Goal: Obtain resource: Obtain resource

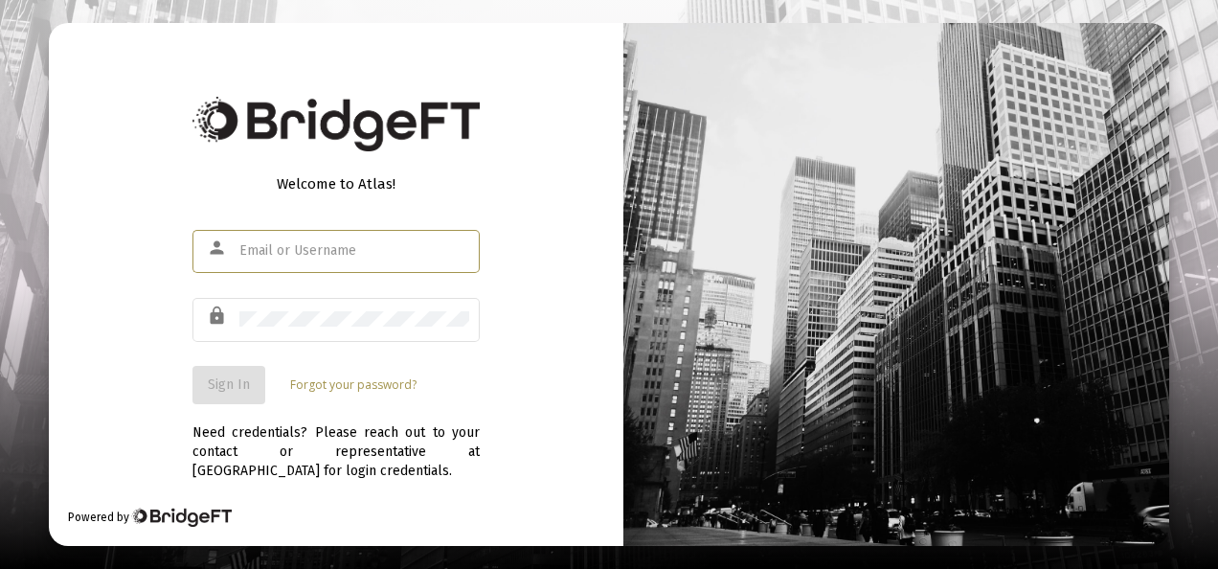
click at [362, 244] on input "text" at bounding box center [354, 250] width 230 height 15
type input "[EMAIL_ADDRESS][DOMAIN_NAME]"
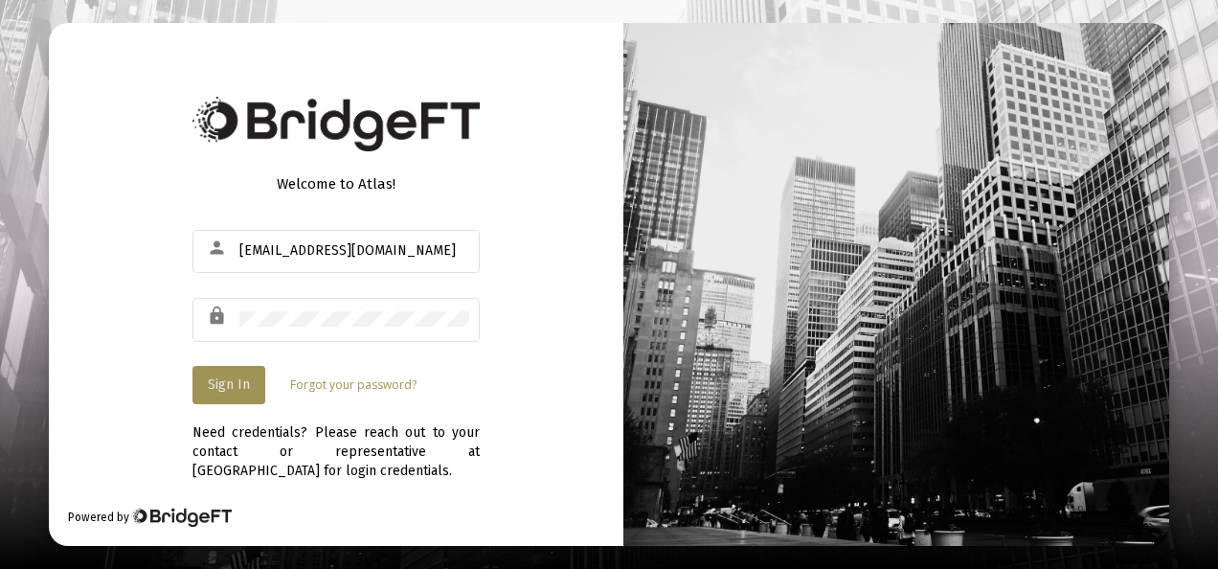
click at [249, 391] on button "Sign In" at bounding box center [228, 385] width 73 height 38
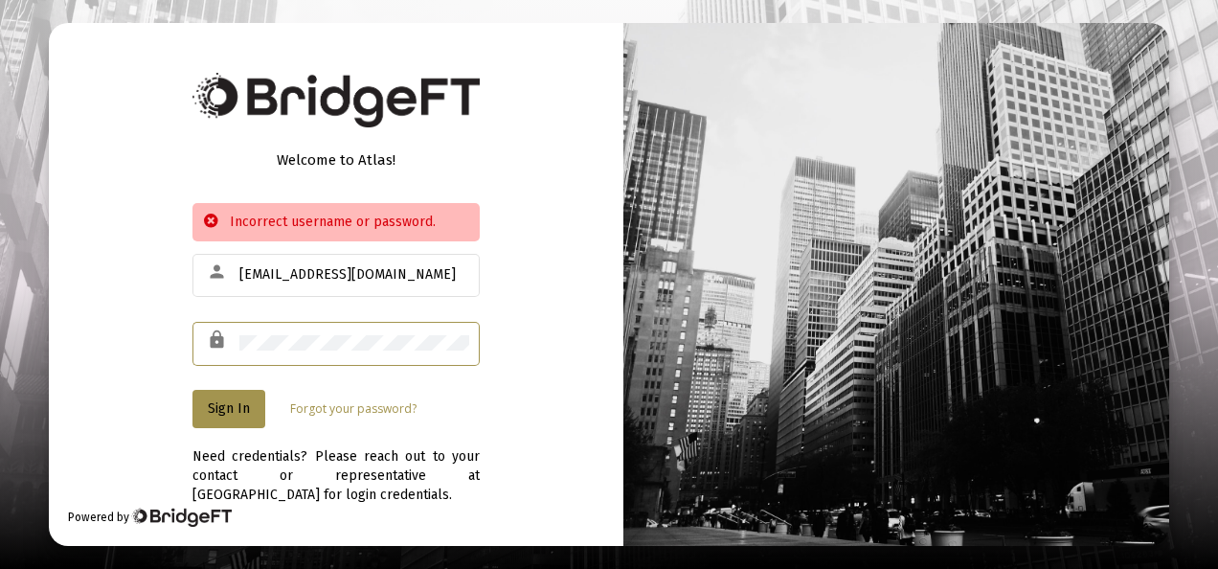
click at [188, 340] on div "Welcome to Atlas! Incorrect username or password. person [EMAIL_ADDRESS][DOMAIN…" at bounding box center [336, 284] width 574 height 523
click at [220, 402] on span "Sign In" at bounding box center [229, 408] width 42 height 16
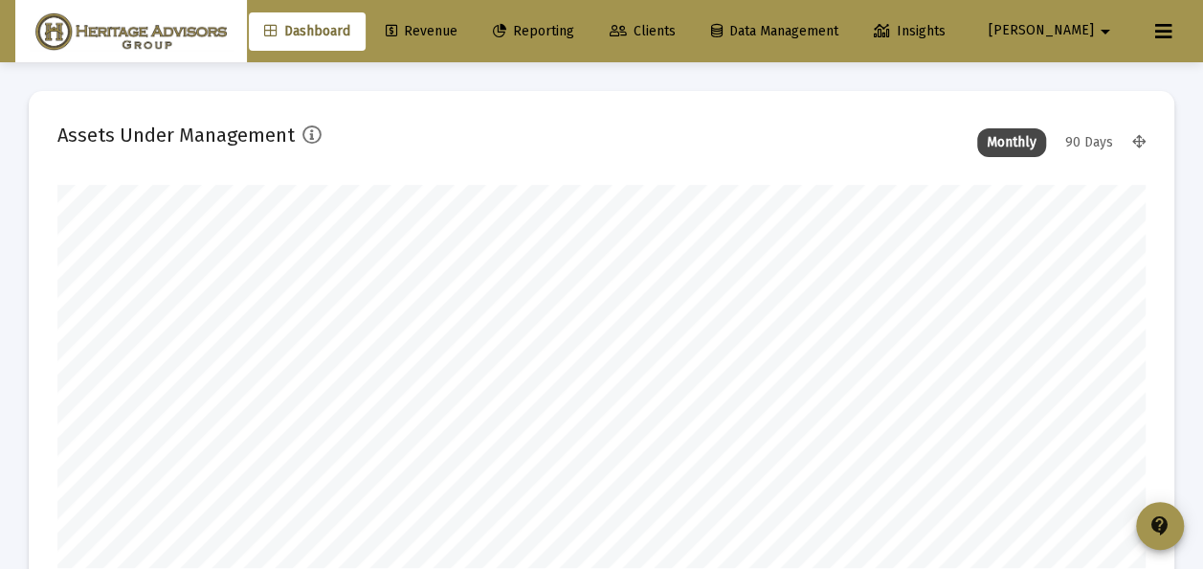
scroll to position [383, 1088]
type input "[DATE]"
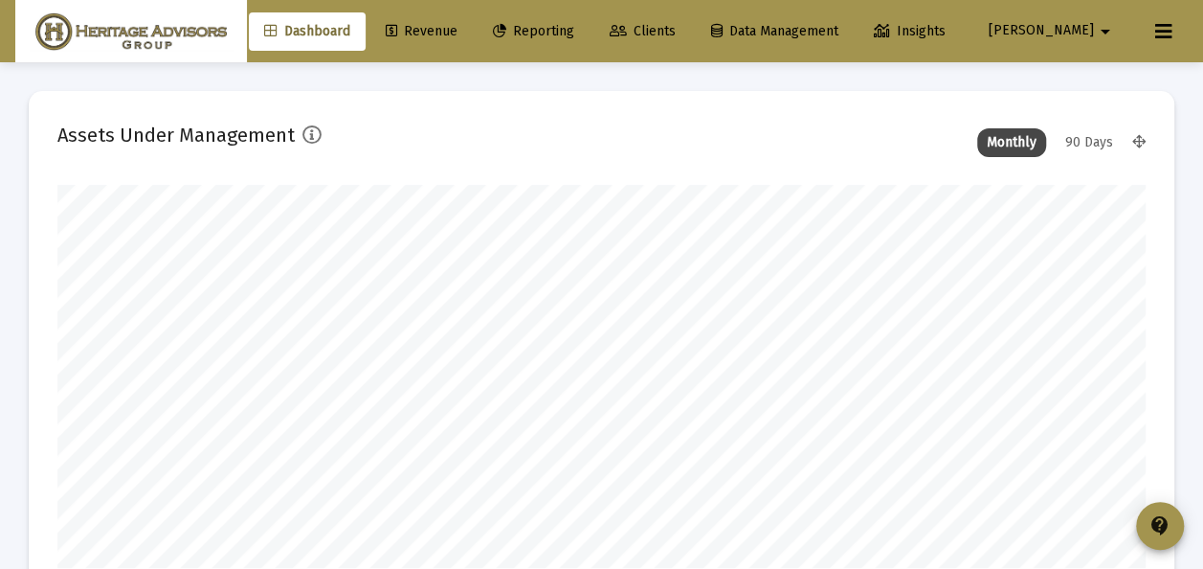
click at [458, 33] on span "Revenue" at bounding box center [422, 31] width 72 height 16
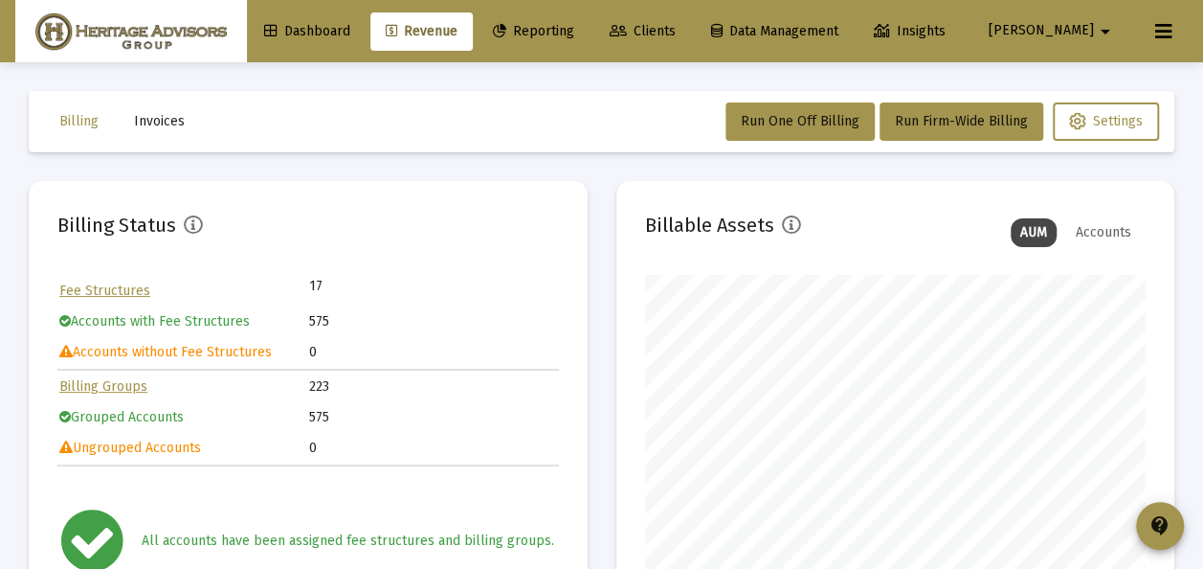
scroll to position [383, 501]
click at [174, 123] on span "Invoices" at bounding box center [159, 121] width 51 height 16
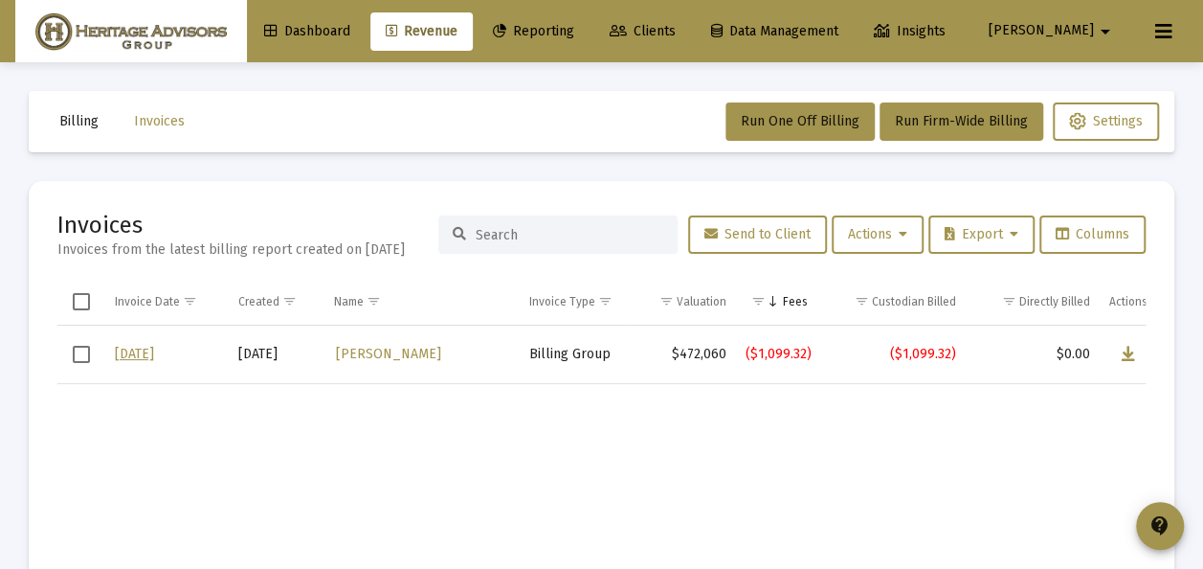
click at [1096, 29] on mat-icon "arrow_drop_down" at bounding box center [1105, 31] width 23 height 38
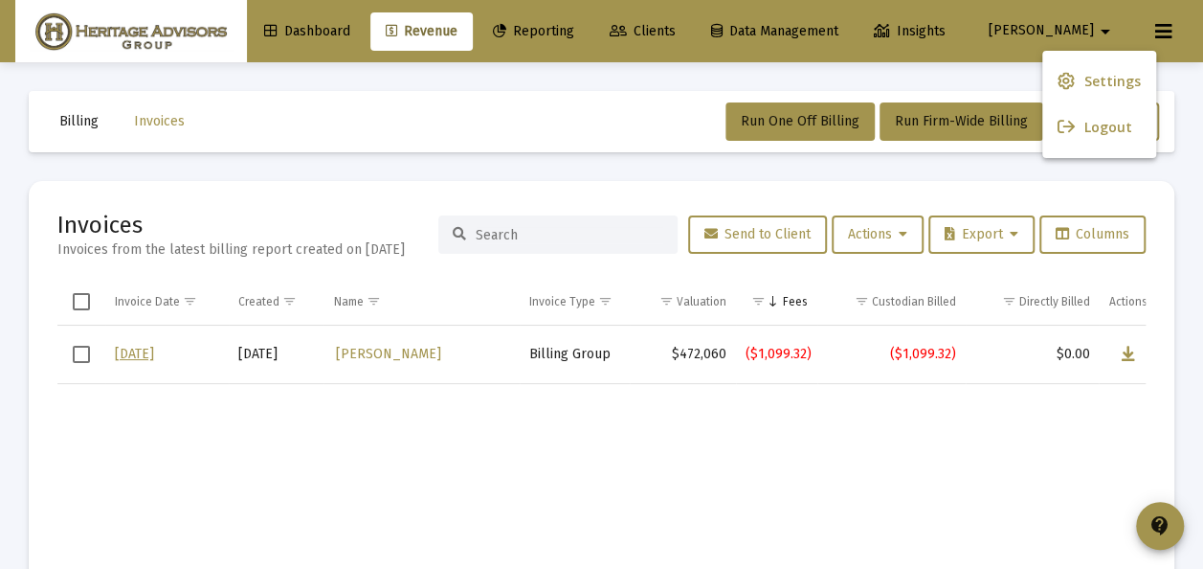
click at [1094, 29] on div at bounding box center [601, 284] width 1203 height 569
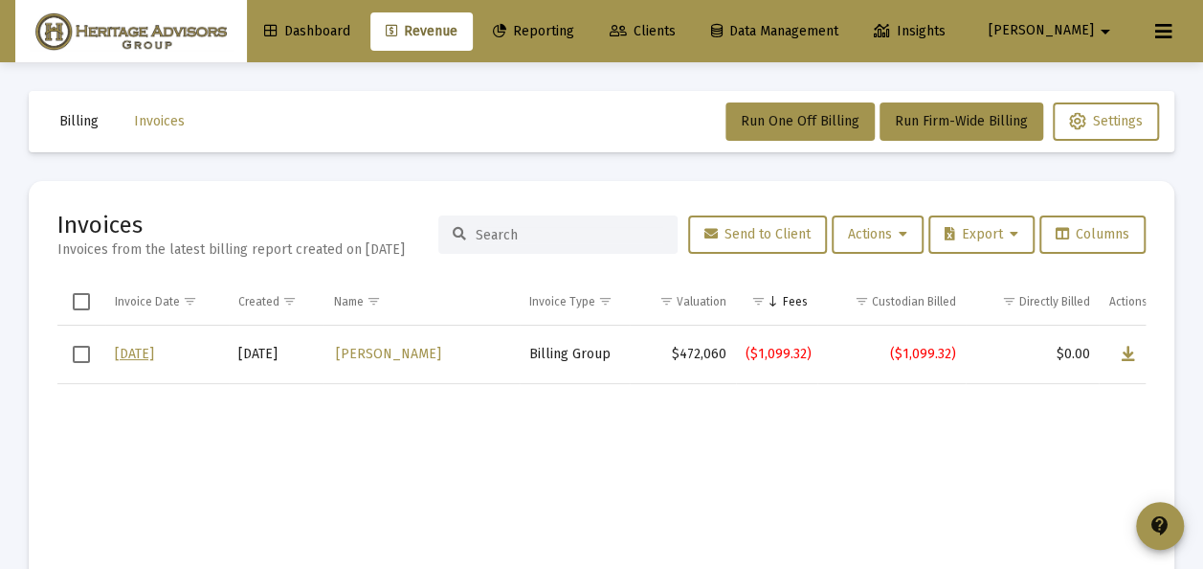
click at [574, 34] on span "Reporting" at bounding box center [533, 31] width 81 height 16
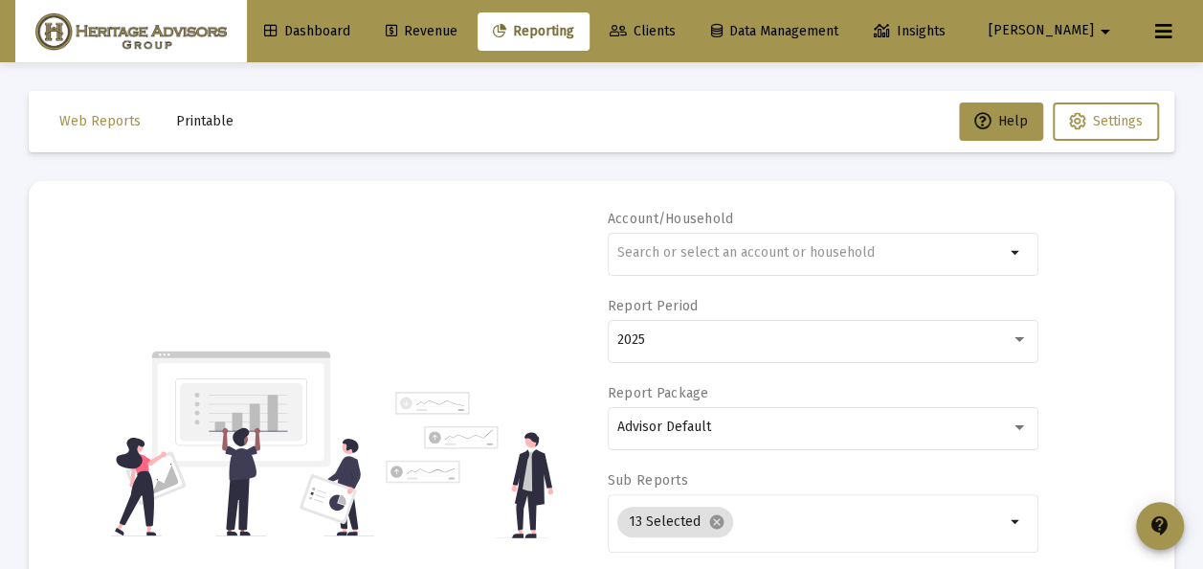
click at [208, 124] on span "Printable" at bounding box center [204, 121] width 57 height 16
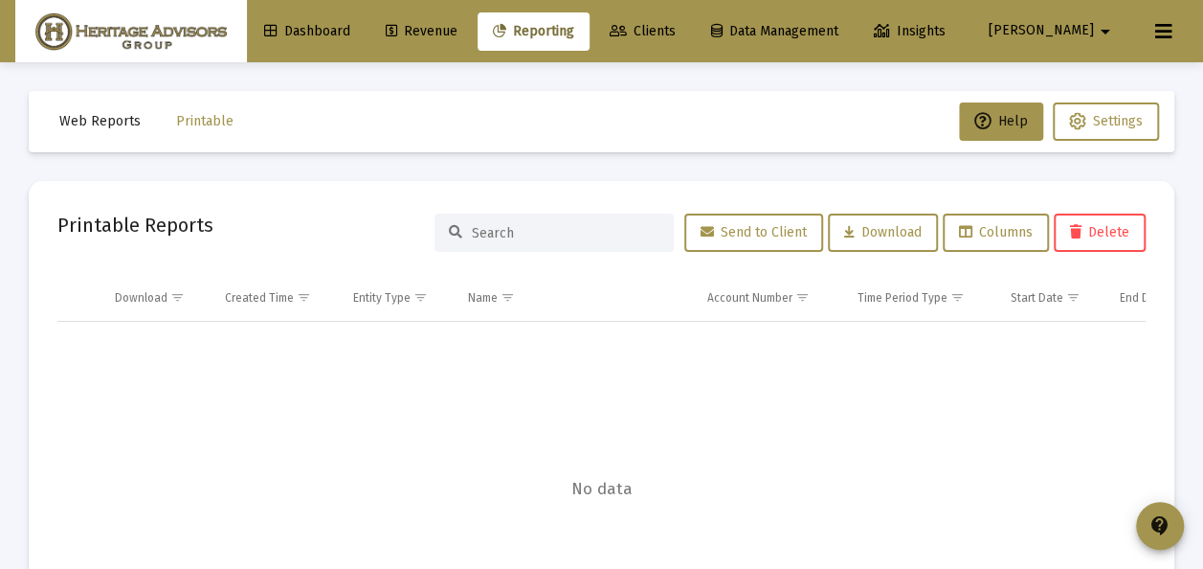
click at [676, 29] on span "Clients" at bounding box center [643, 31] width 66 height 16
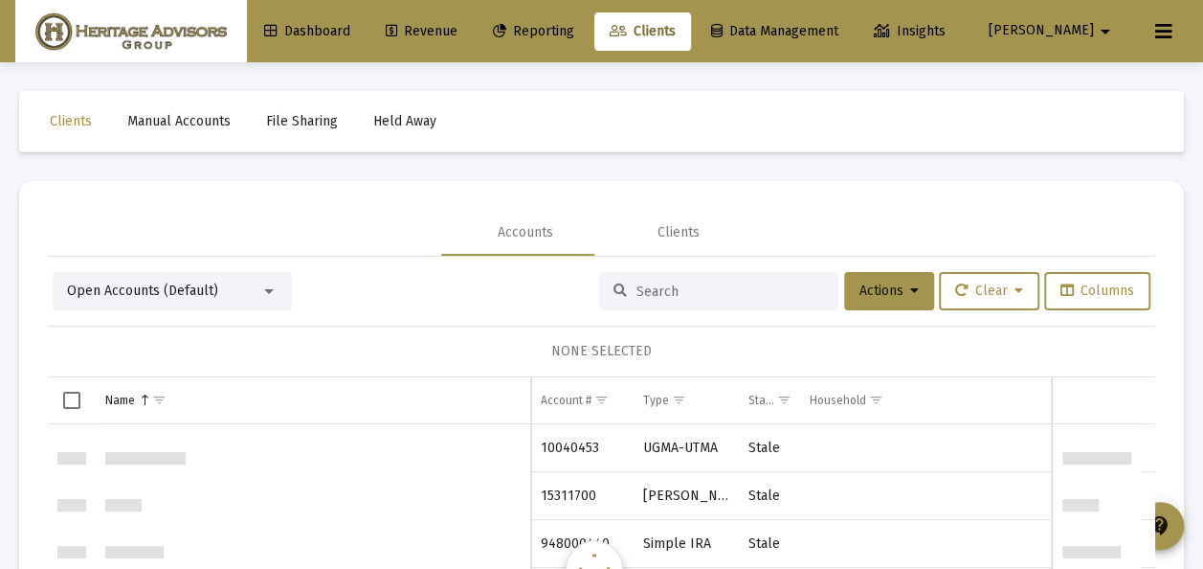
scroll to position [19972, 0]
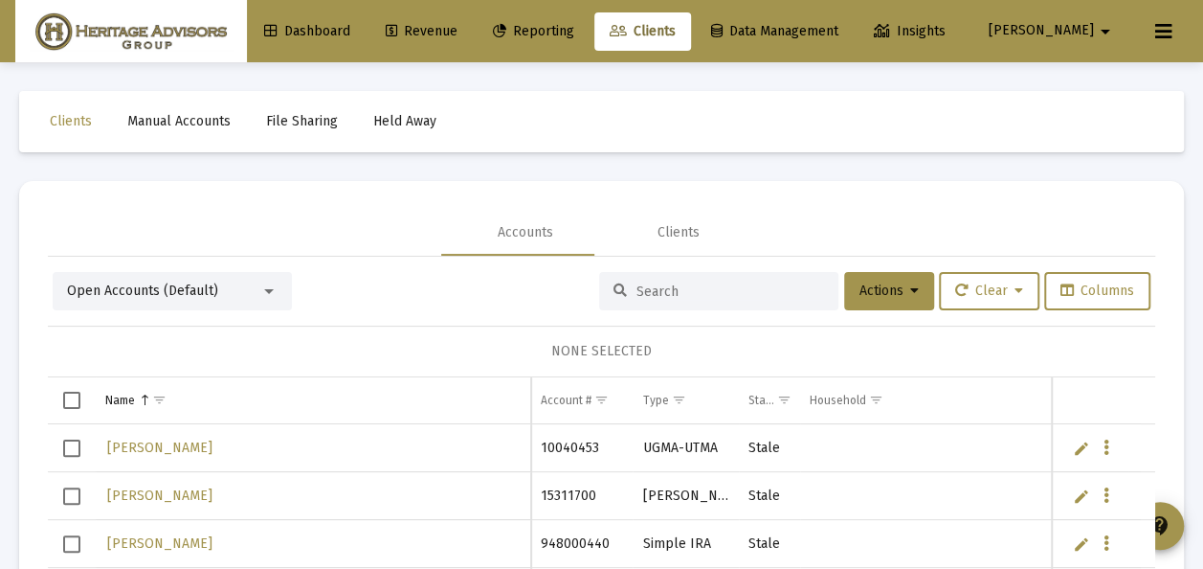
click at [268, 290] on div at bounding box center [269, 291] width 10 height 5
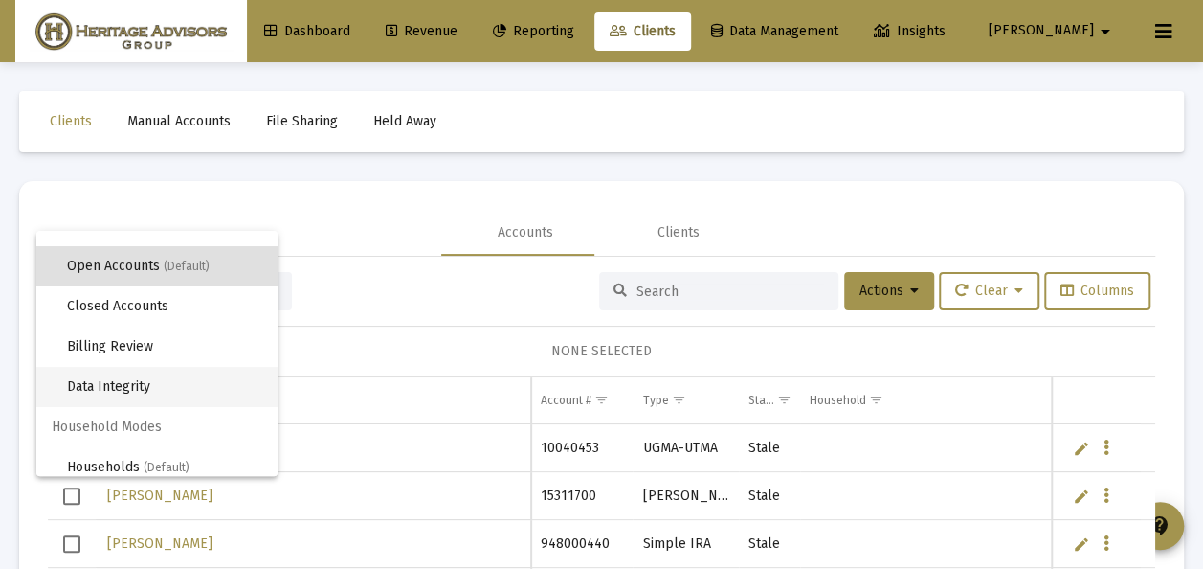
scroll to position [36, 0]
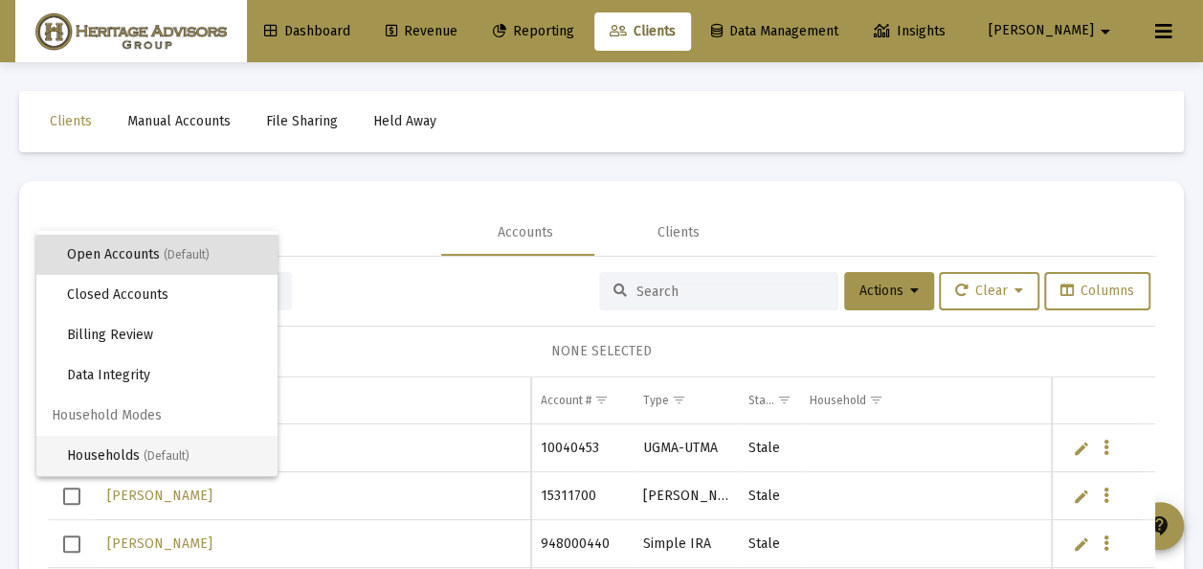
click at [146, 456] on span "(Default)" at bounding box center [167, 455] width 46 height 13
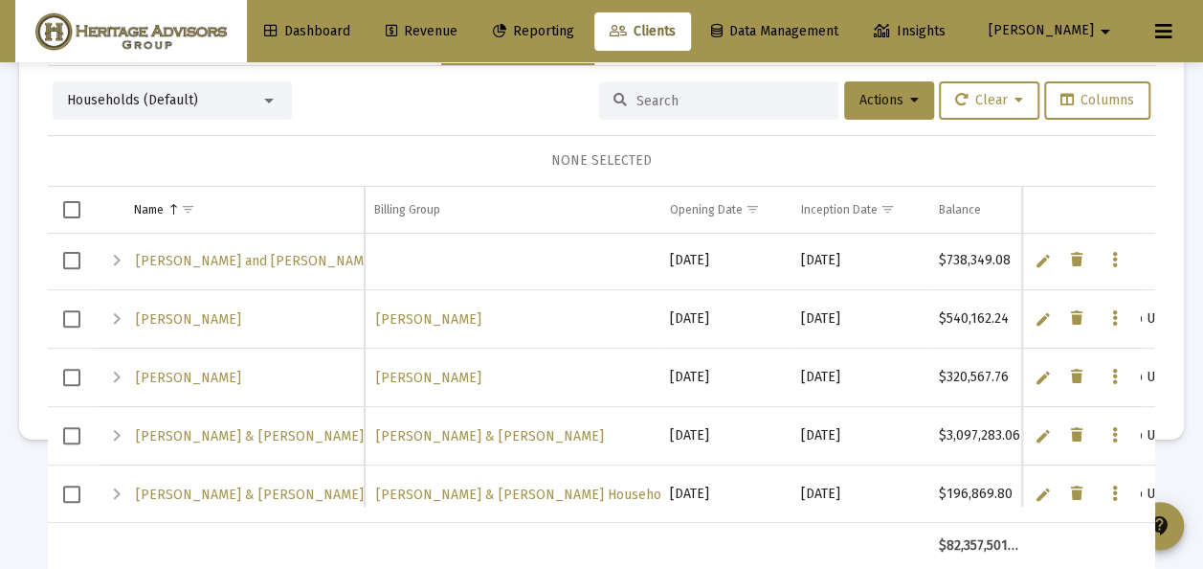
scroll to position [1819, 0]
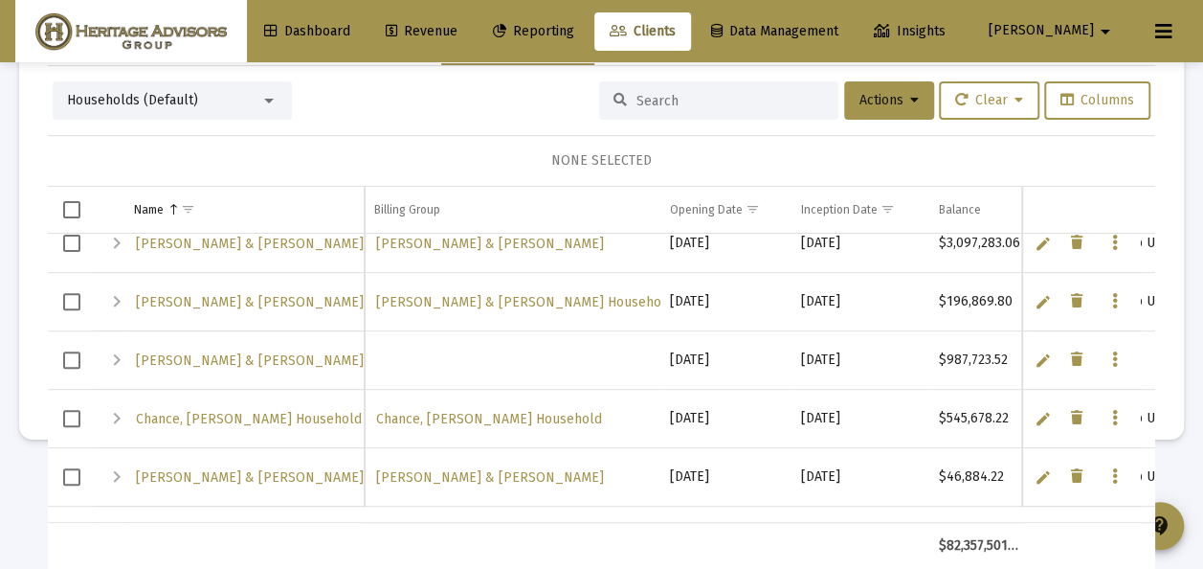
click at [68, 414] on span "Select row" at bounding box center [71, 418] width 17 height 17
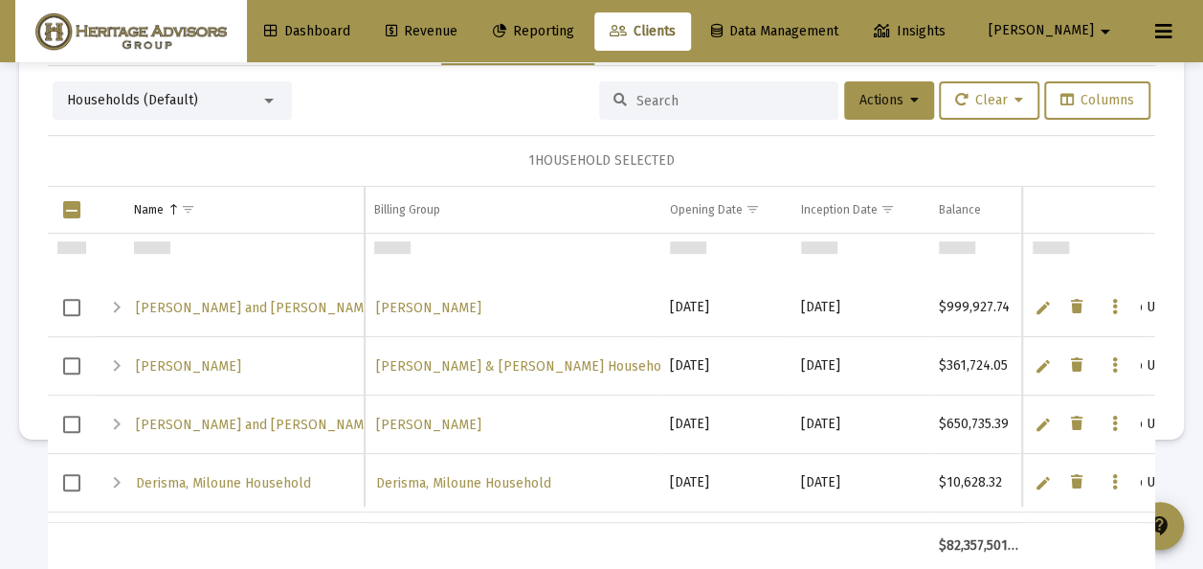
scroll to position [0, 0]
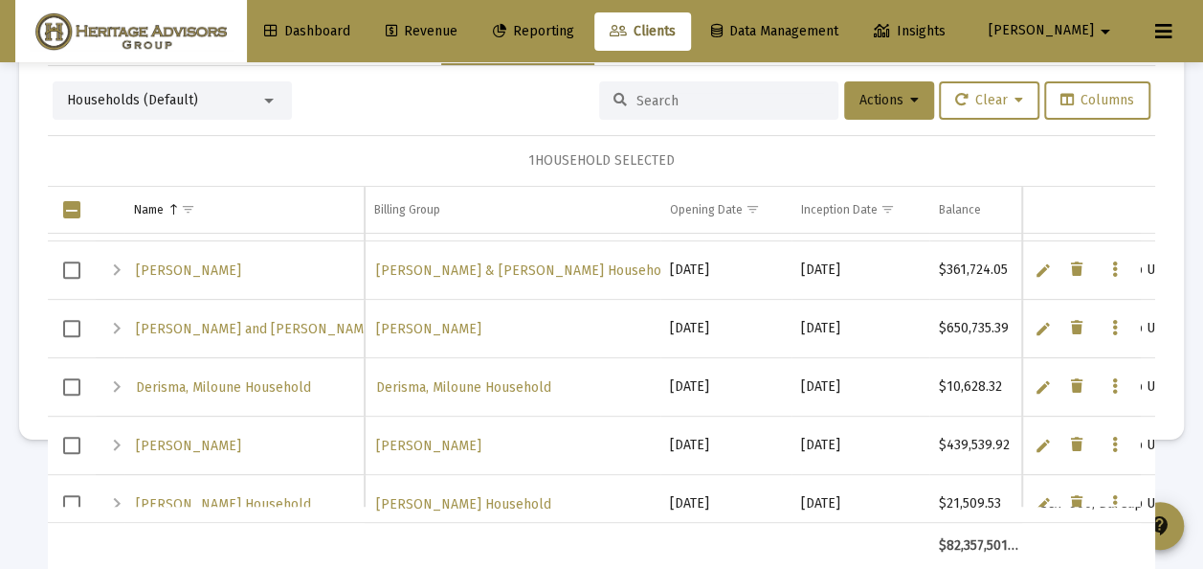
click at [75, 440] on span "Select row" at bounding box center [71, 445] width 17 height 17
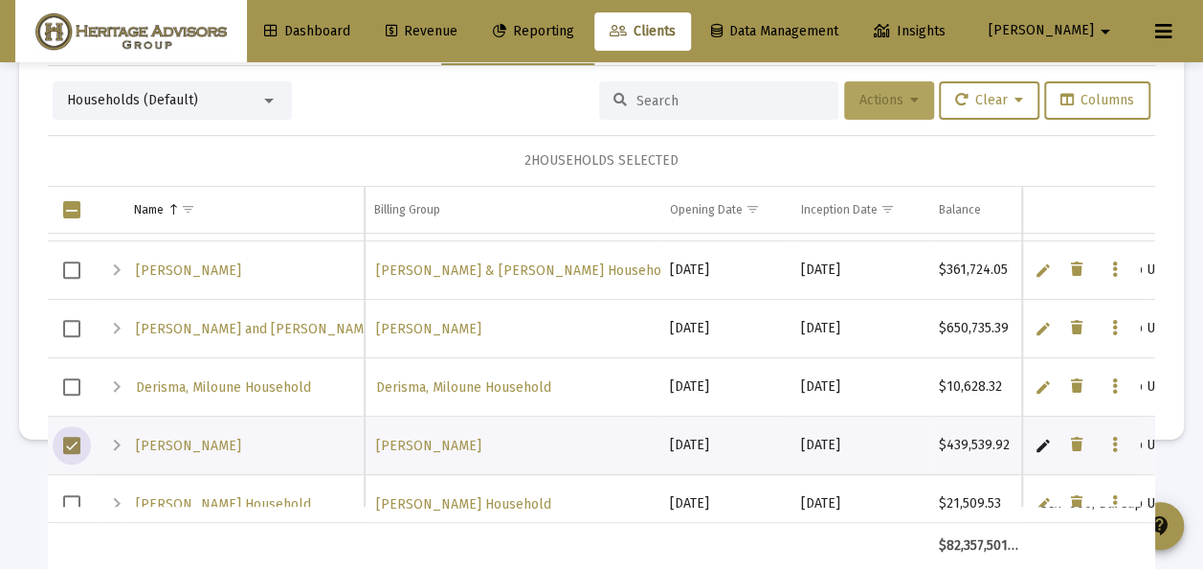
click at [862, 106] on span "Actions" at bounding box center [889, 100] width 59 height 16
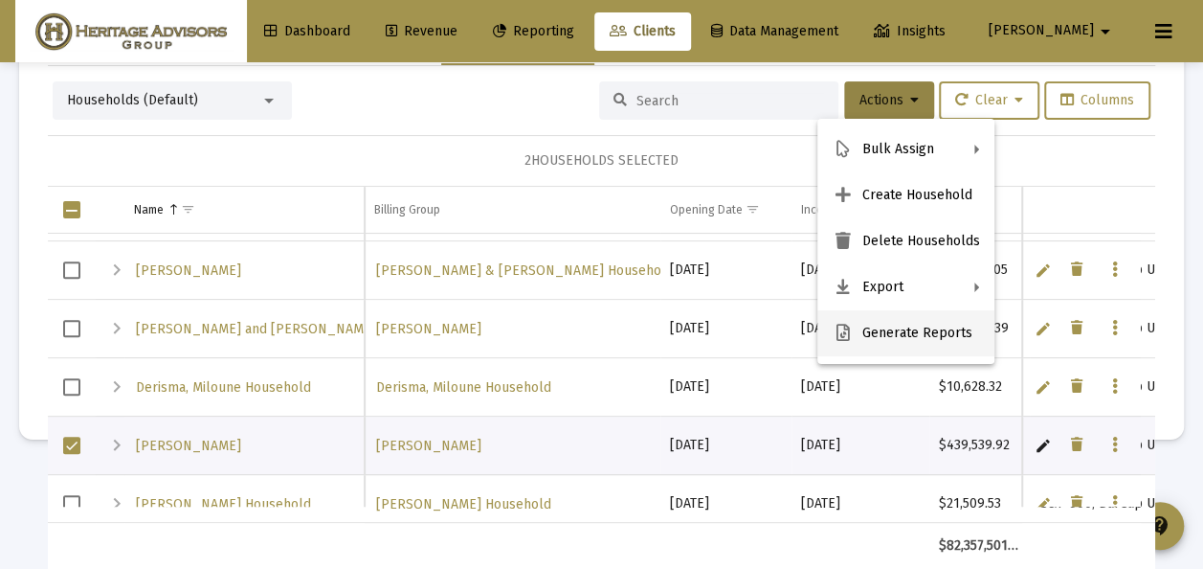
click at [885, 328] on button "Generate Reports" at bounding box center [906, 333] width 177 height 46
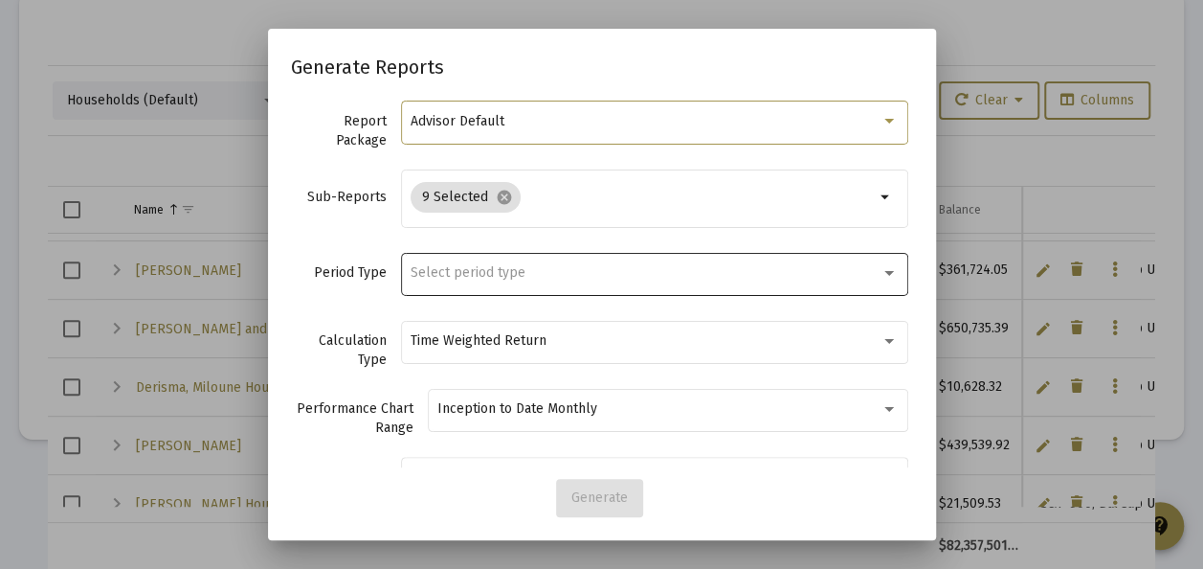
click at [492, 271] on span "Select period type" at bounding box center [468, 272] width 115 height 16
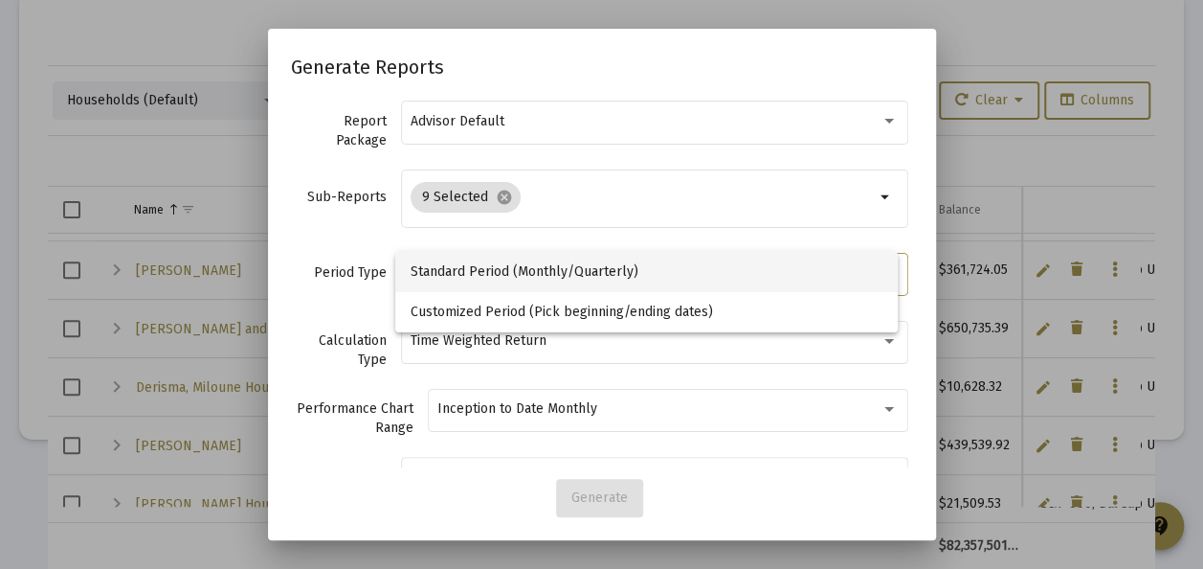
click at [492, 271] on span "Standard Period (Monthly/Quarterly)" at bounding box center [647, 272] width 473 height 40
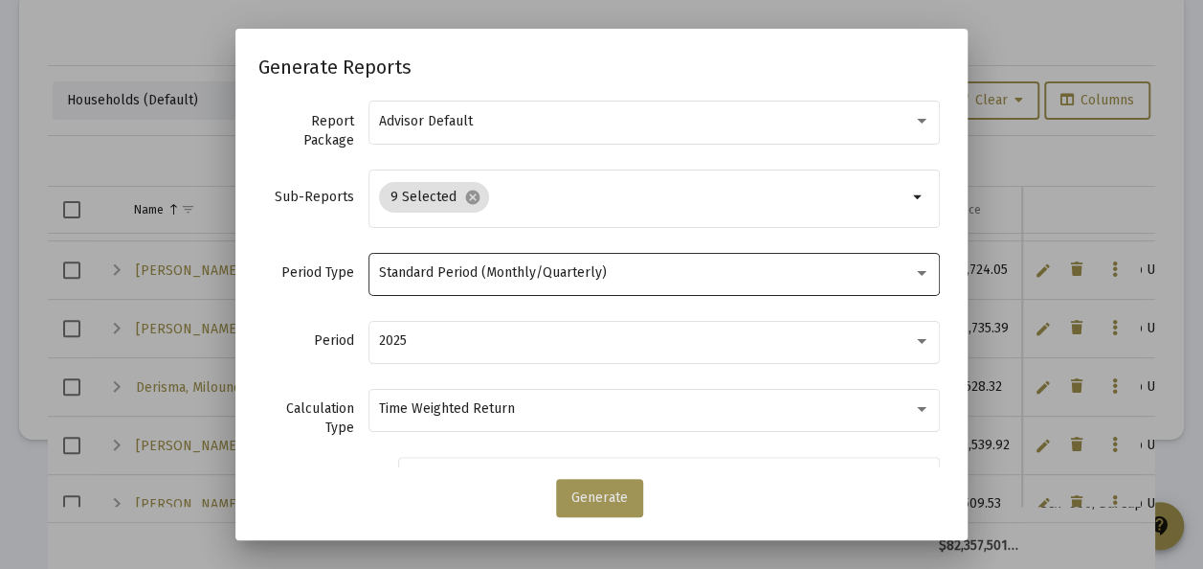
click at [606, 496] on span "Generate" at bounding box center [600, 497] width 56 height 16
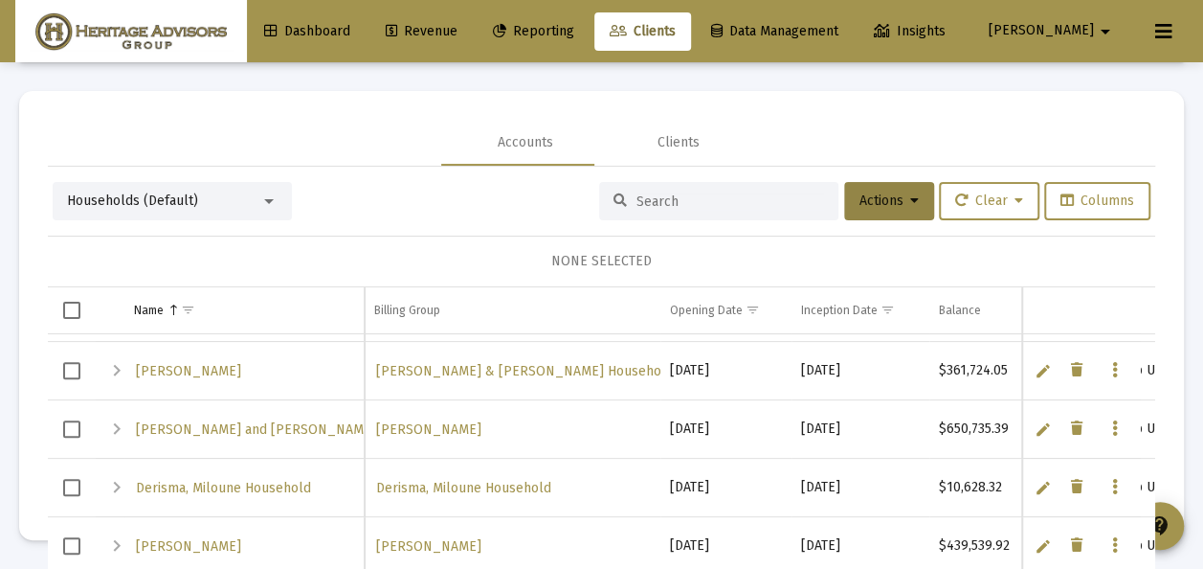
click at [260, 197] on div "Households (Default)" at bounding box center [172, 200] width 211 height 15
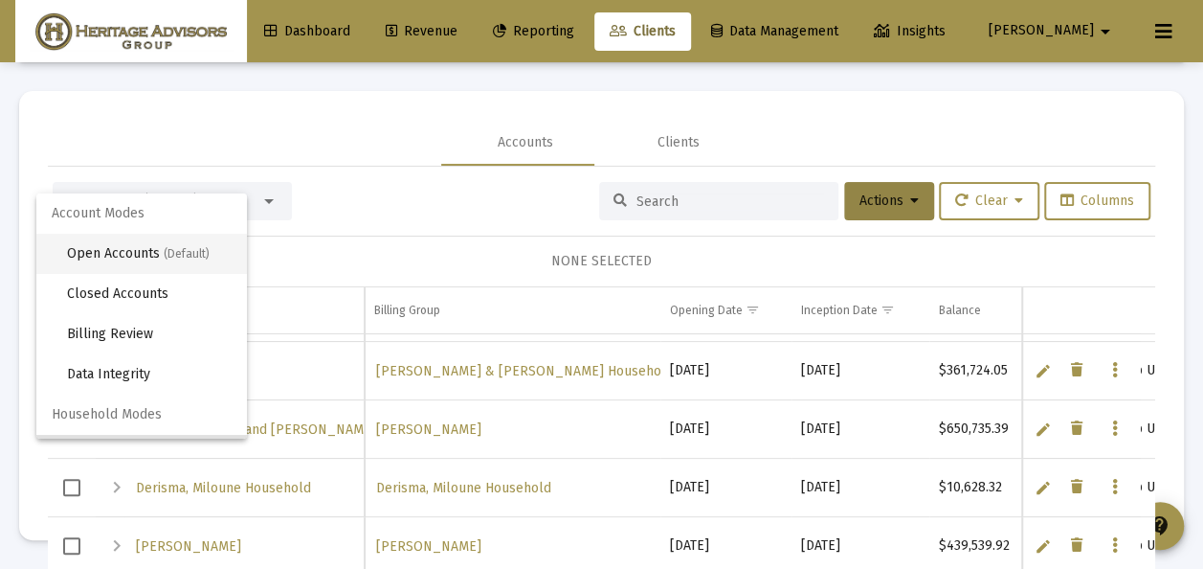
scroll to position [36, 0]
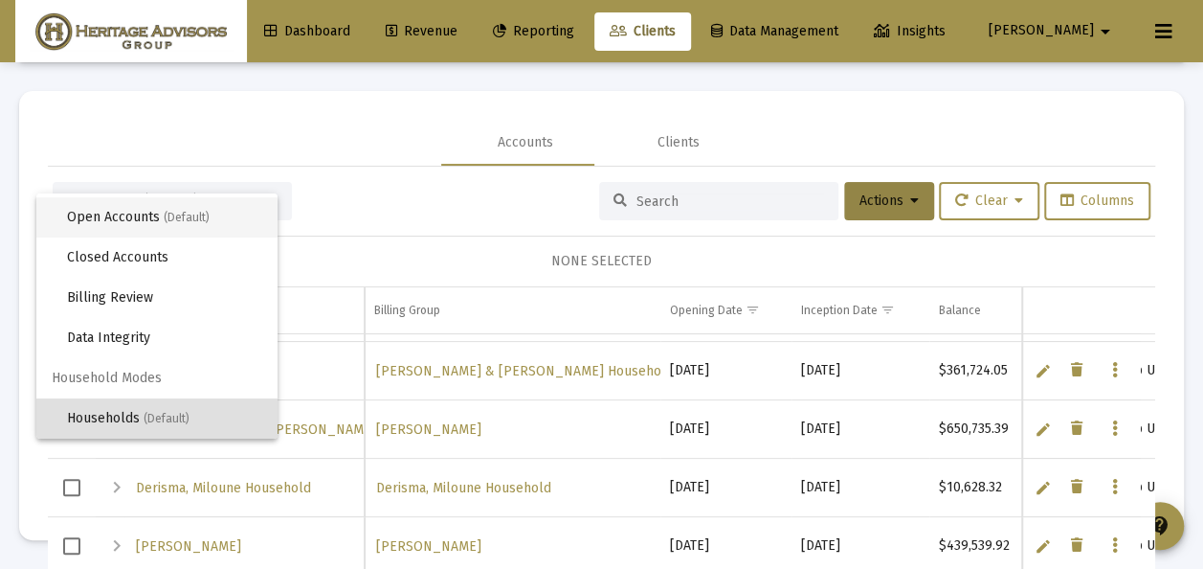
drag, startPoint x: 108, startPoint y: 214, endPoint x: 127, endPoint y: 223, distance: 21.0
click at [109, 214] on span "Open Accounts (Default)" at bounding box center [164, 217] width 195 height 40
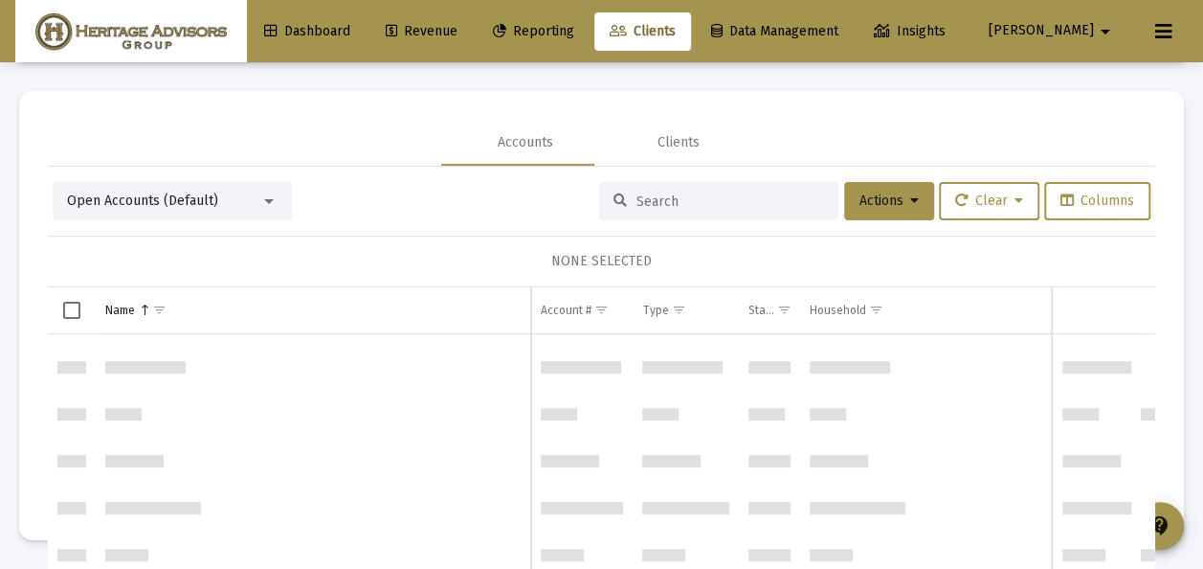
scroll to position [12025, 0]
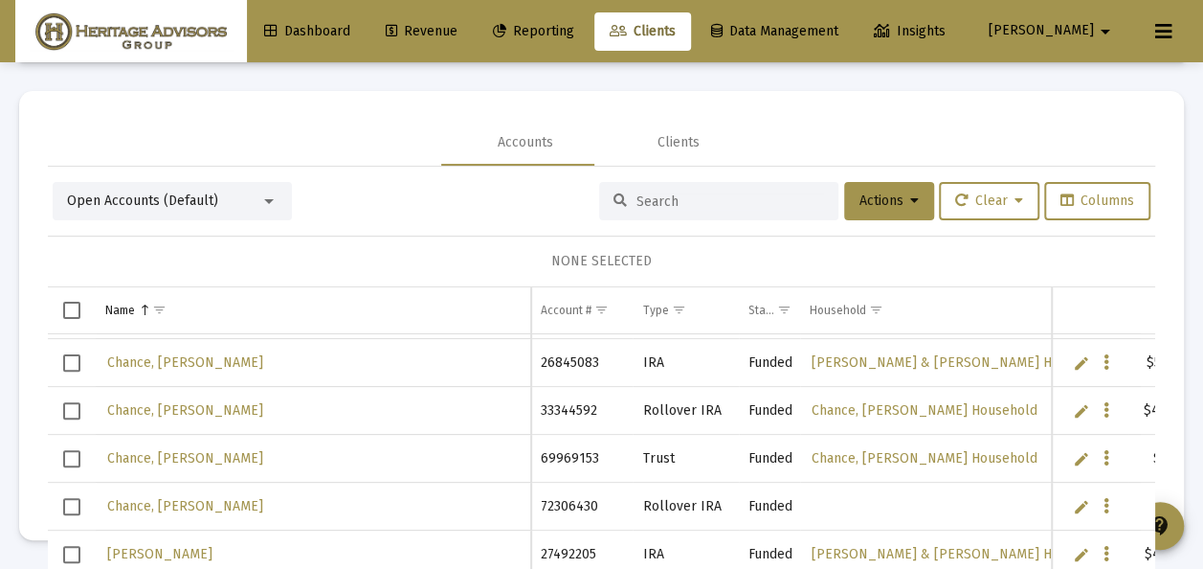
click at [71, 498] on span "Select row" at bounding box center [71, 506] width 17 height 17
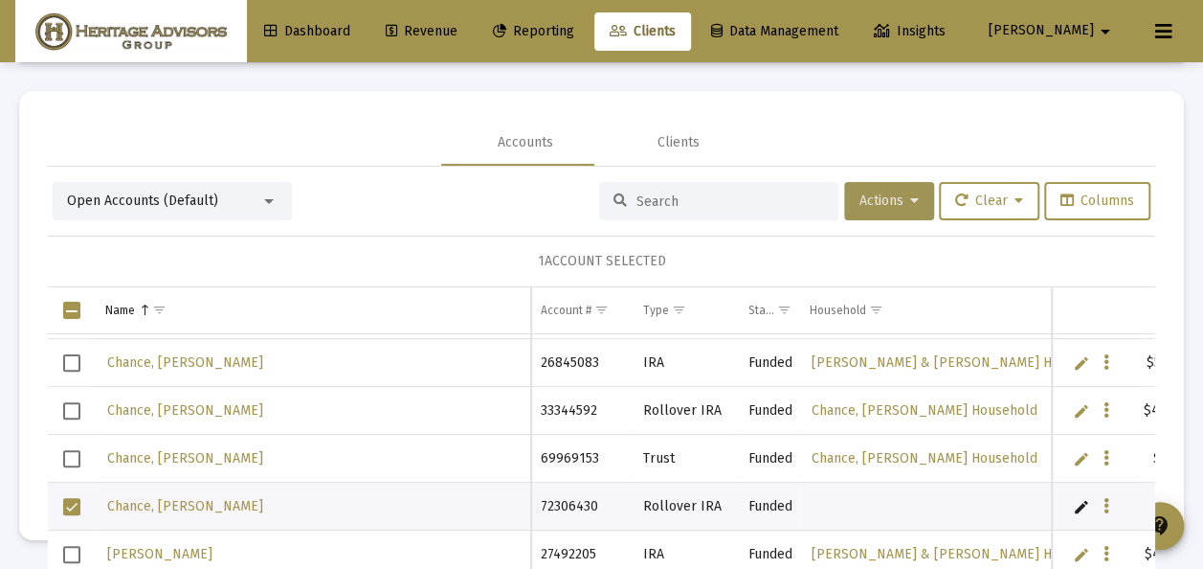
click at [911, 202] on icon at bounding box center [915, 200] width 9 height 13
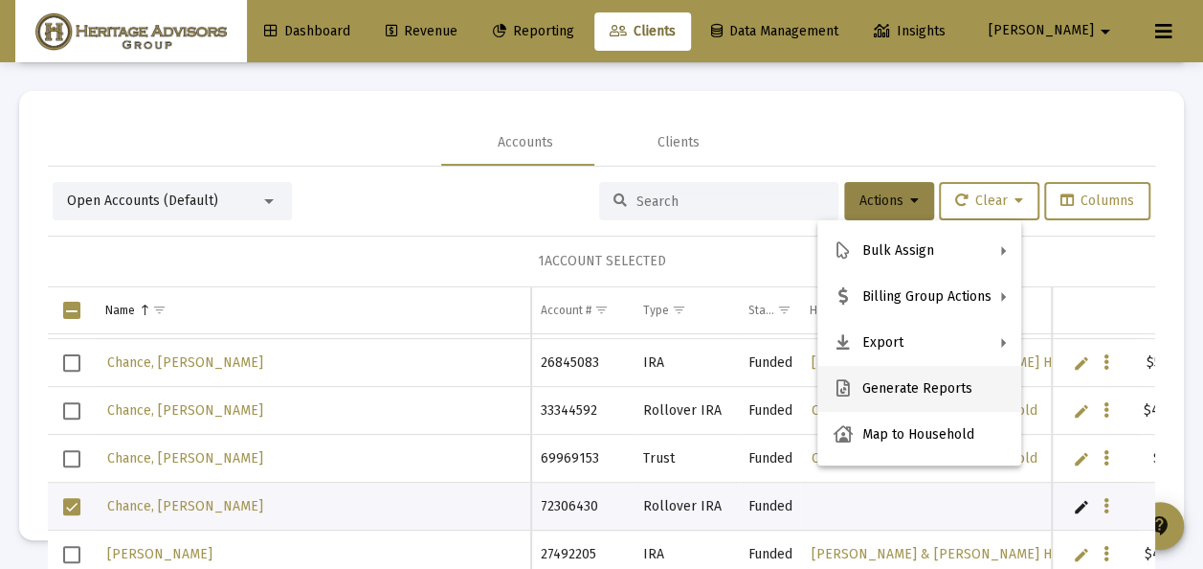
click at [880, 382] on button "Generate Reports" at bounding box center [920, 389] width 204 height 46
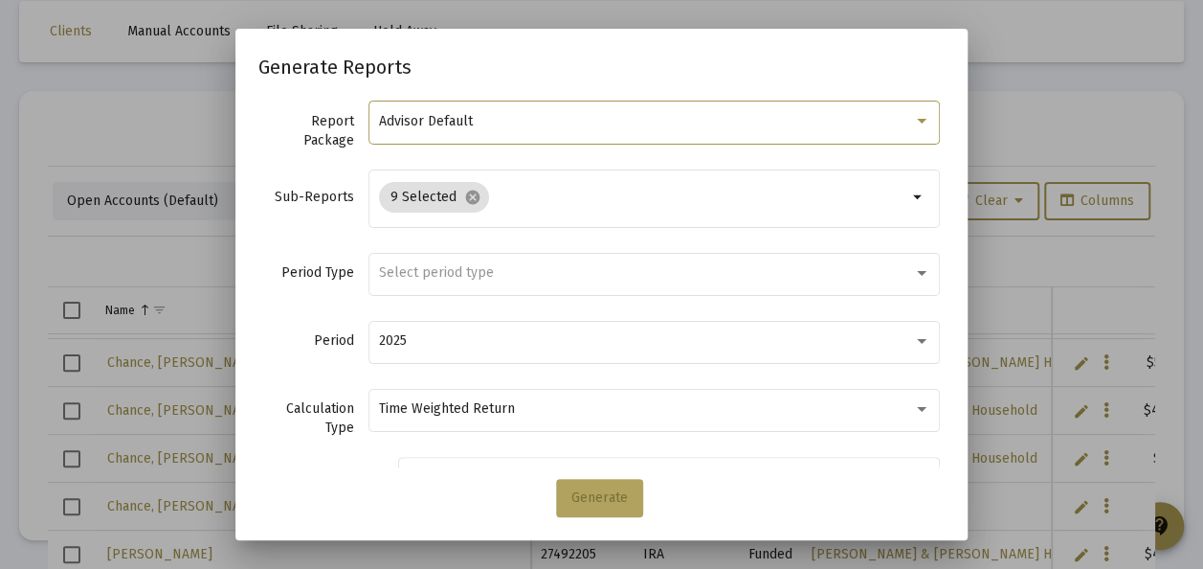
click at [586, 490] on span "Generate" at bounding box center [600, 497] width 56 height 16
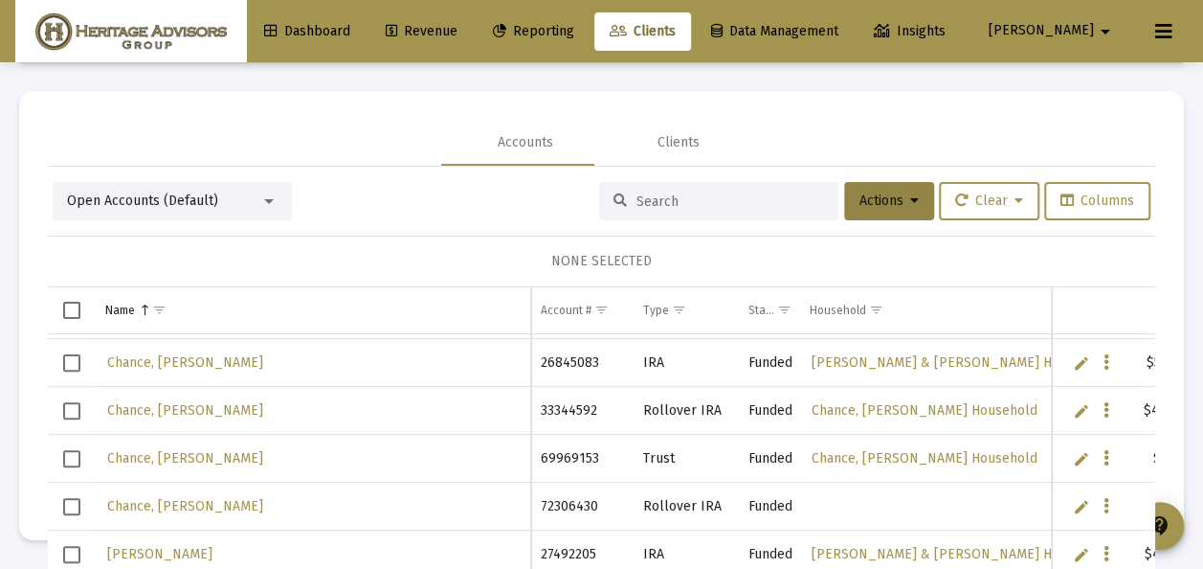
drag, startPoint x: 614, startPoint y: 36, endPoint x: 587, endPoint y: 56, distance: 32.9
click at [574, 36] on span "Reporting" at bounding box center [533, 31] width 81 height 16
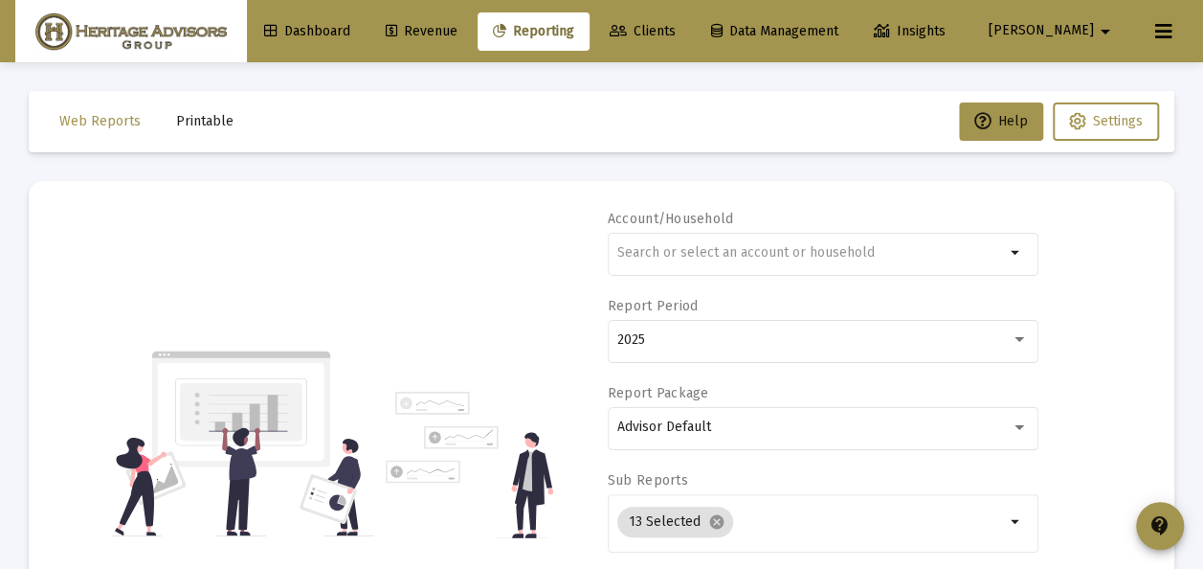
click at [191, 127] on span "Printable" at bounding box center [204, 121] width 57 height 16
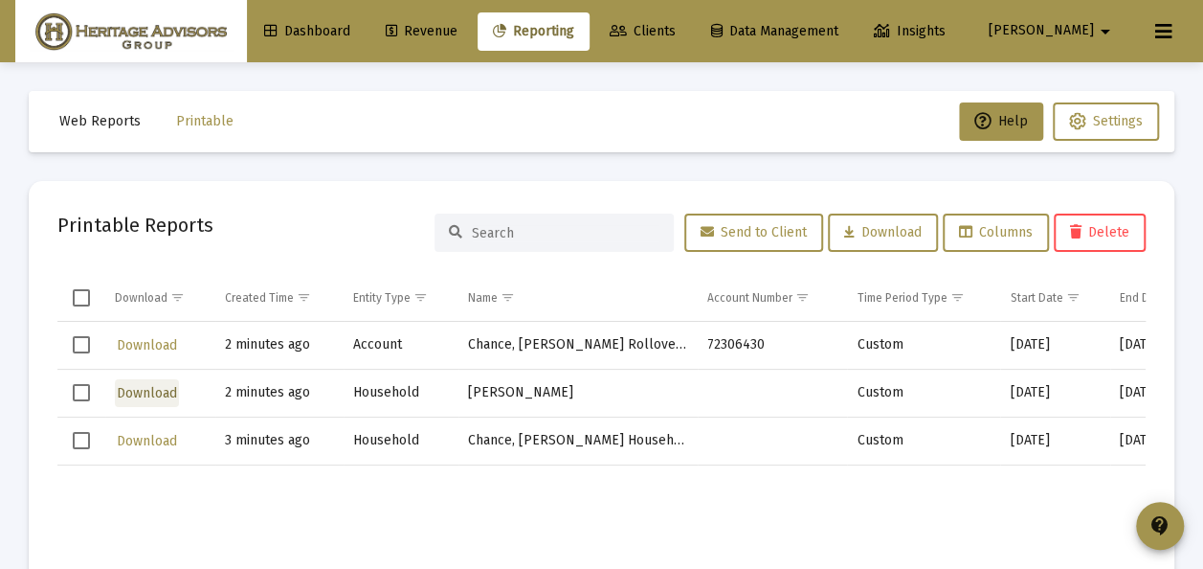
click at [160, 393] on span "Download" at bounding box center [147, 393] width 60 height 16
click at [146, 438] on span "Download" at bounding box center [147, 441] width 60 height 16
click at [136, 344] on span "Download" at bounding box center [147, 345] width 60 height 16
